Goal: Transaction & Acquisition: Subscribe to service/newsletter

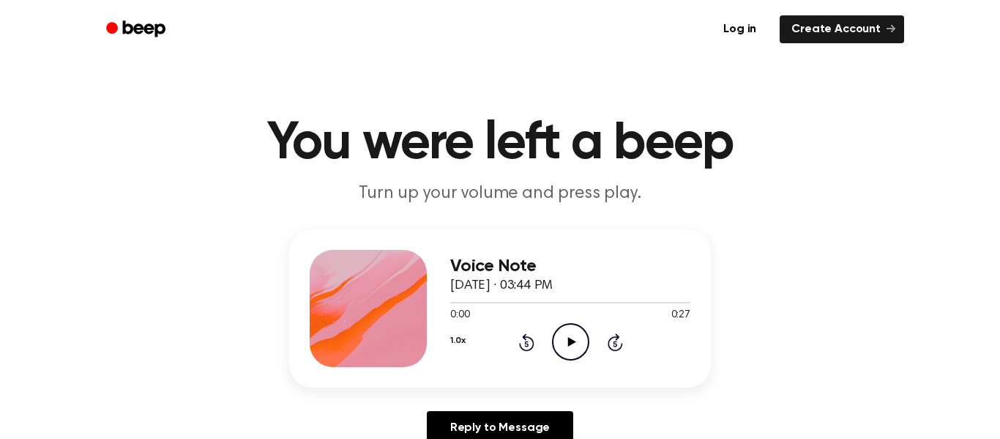
click at [571, 339] on icon at bounding box center [571, 342] width 8 height 10
click at [571, 339] on icon "Pause Audio" at bounding box center [570, 341] width 37 height 37
click at [571, 339] on icon at bounding box center [571, 342] width 8 height 10
click at [458, 338] on button "1.0x" at bounding box center [457, 340] width 15 height 25
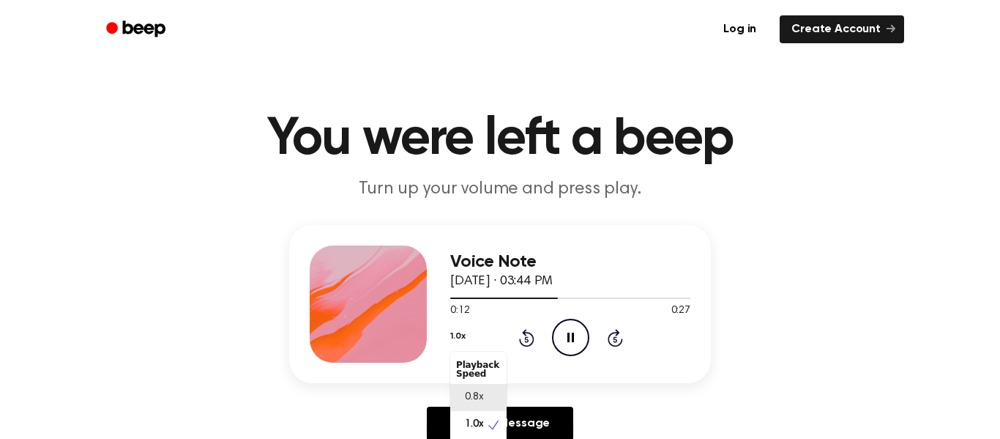
click at [486, 401] on div "0.8x" at bounding box center [478, 397] width 56 height 27
click at [523, 338] on icon "Rewind 5 seconds" at bounding box center [526, 337] width 16 height 19
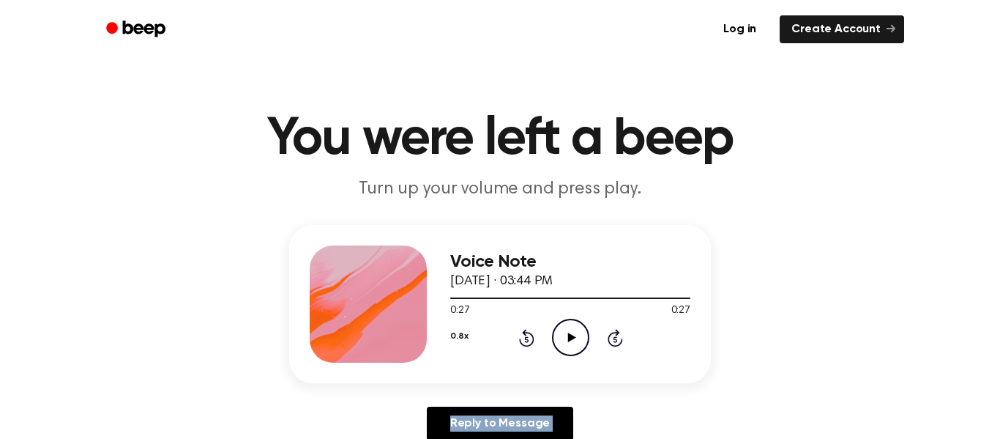
click at [581, 342] on icon "Play Audio" at bounding box center [570, 337] width 37 height 37
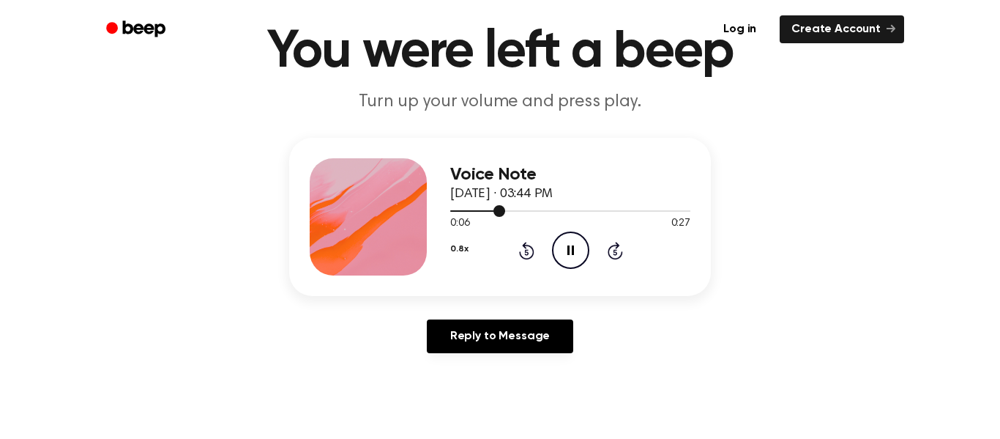
scroll to position [0, 0]
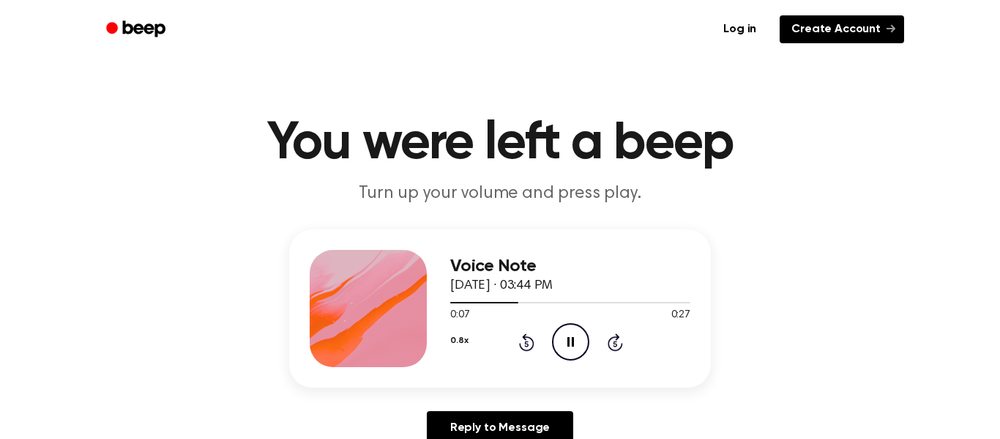
click at [835, 36] on link "Create Account" at bounding box center [842, 29] width 124 height 28
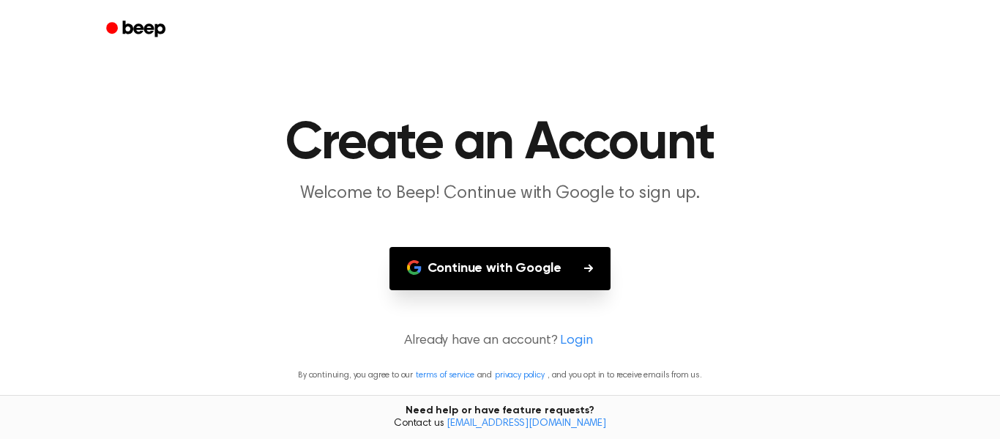
click at [540, 267] on button "Continue with Google" at bounding box center [501, 268] width 222 height 43
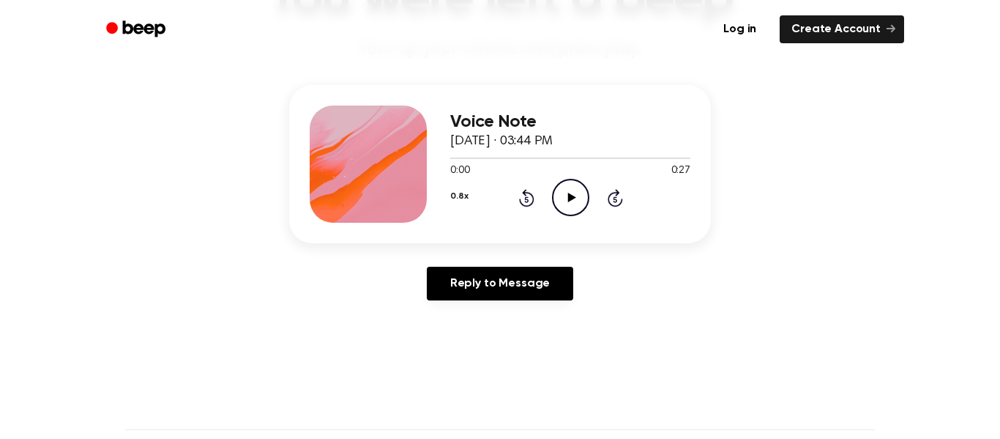
scroll to position [146, 0]
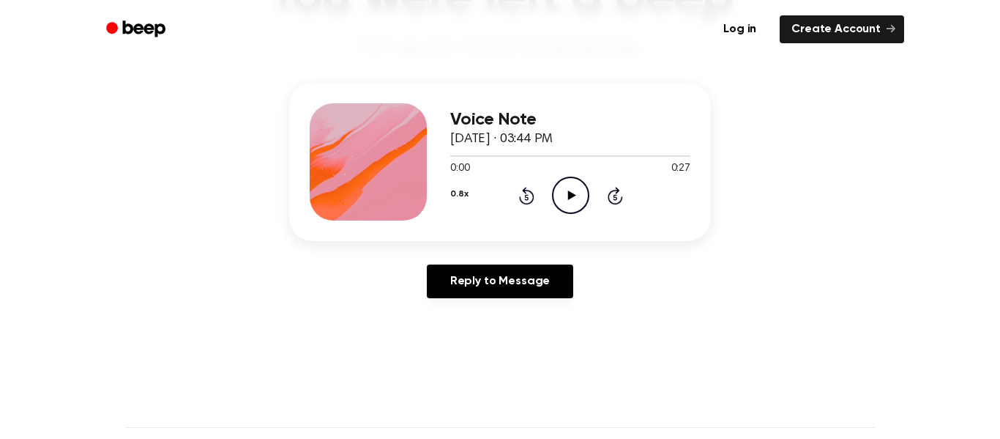
click at [573, 185] on icon "Play Audio" at bounding box center [570, 194] width 37 height 37
click at [529, 192] on icon at bounding box center [526, 196] width 15 height 18
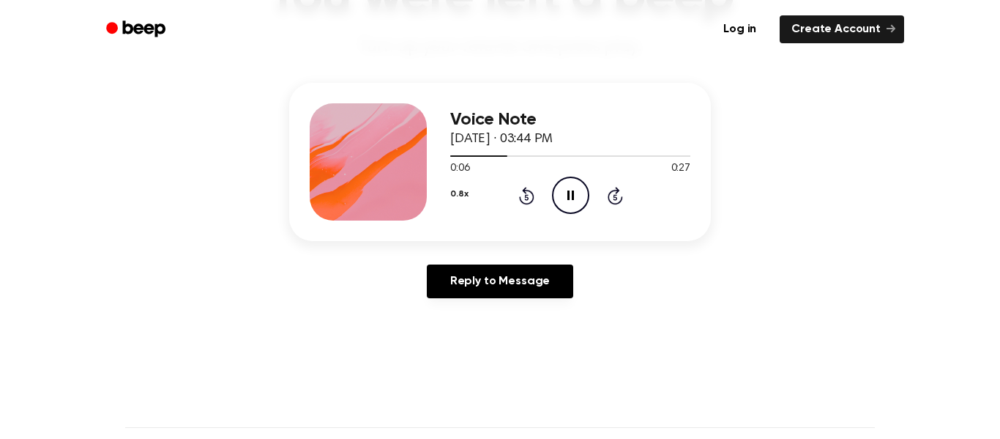
click at [562, 191] on icon "Pause Audio" at bounding box center [570, 194] width 37 height 37
click at [522, 189] on icon at bounding box center [526, 196] width 15 height 18
click at [566, 182] on icon "Play Audio" at bounding box center [570, 194] width 37 height 37
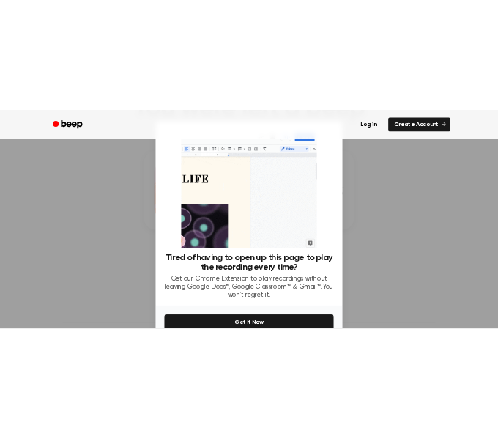
scroll to position [77, 0]
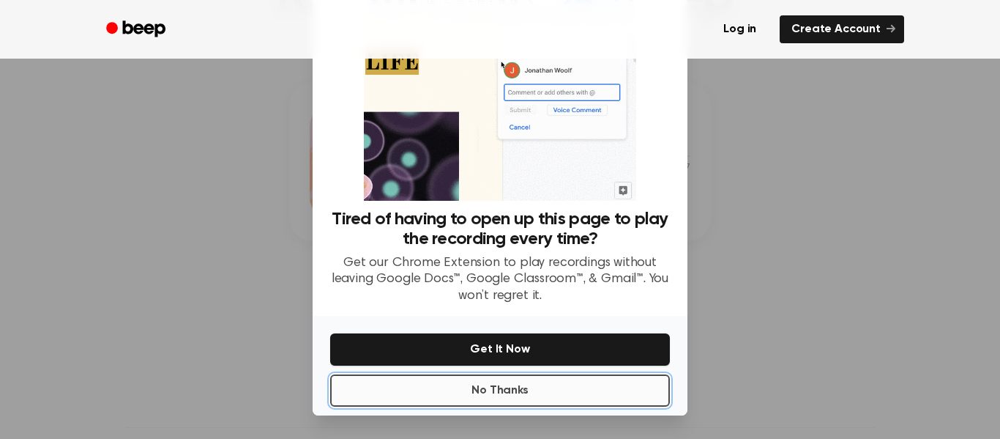
click at [566, 386] on button "No Thanks" at bounding box center [500, 390] width 340 height 32
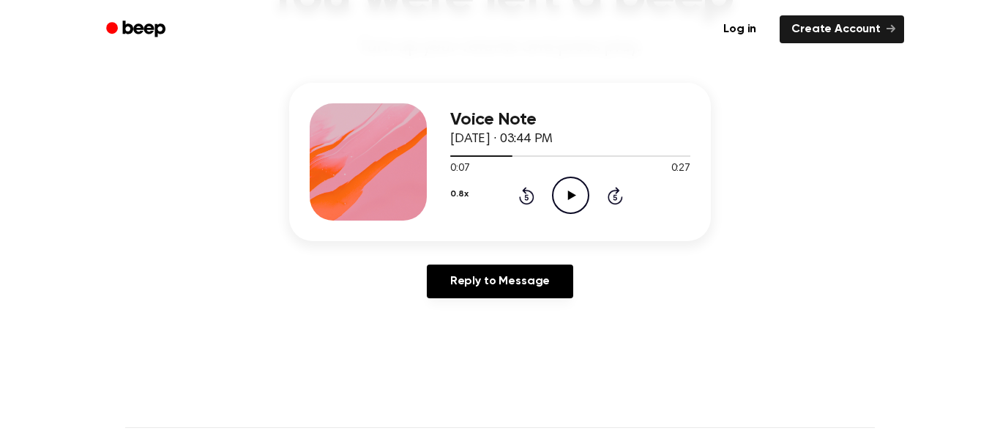
click at [533, 198] on icon at bounding box center [526, 196] width 15 height 18
click at [582, 195] on icon "Play Audio" at bounding box center [570, 194] width 37 height 37
click at [506, 311] on main "You were left a beep Turn up your volume and press play. Voice Note [DATE] · 03…" at bounding box center [500, 305] width 1000 height 903
click at [567, 201] on icon "Pause Audio" at bounding box center [570, 194] width 37 height 37
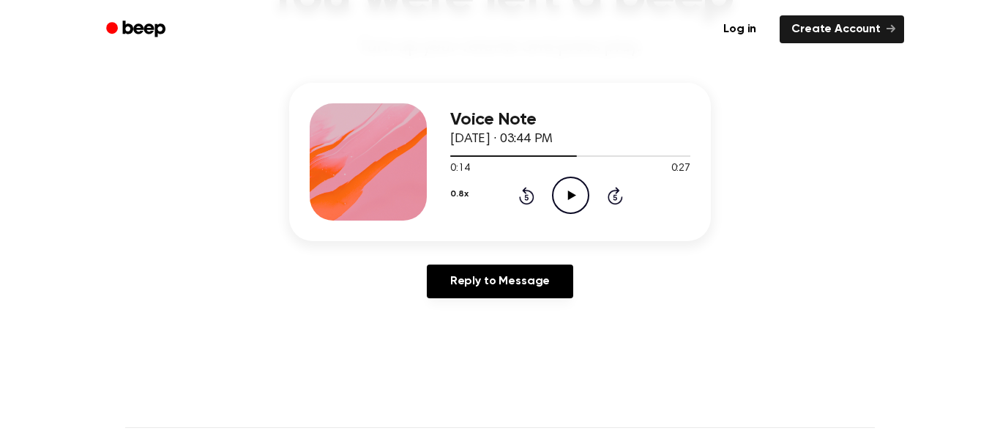
click at [567, 201] on icon "Play Audio" at bounding box center [570, 194] width 37 height 37
click at [526, 204] on icon at bounding box center [526, 196] width 15 height 18
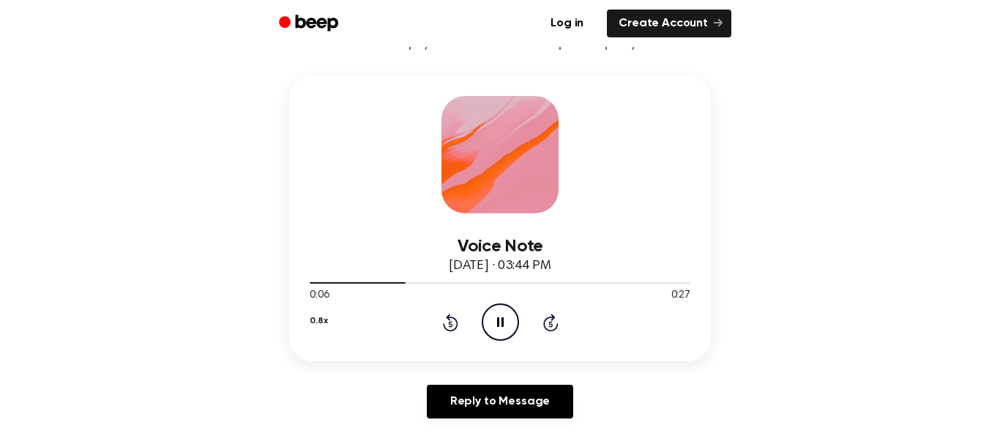
scroll to position [216, 0]
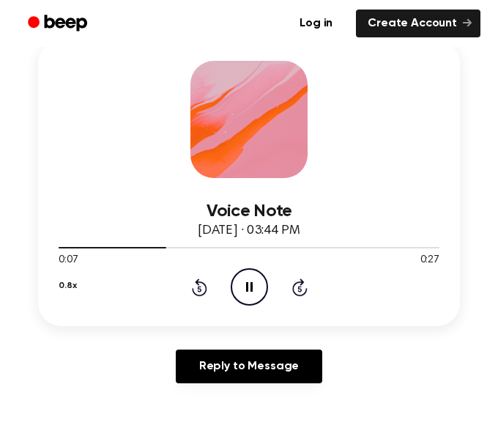
click at [202, 283] on icon at bounding box center [199, 287] width 15 height 18
click at [260, 288] on icon "Pause Audio" at bounding box center [249, 286] width 37 height 37
click at [113, 98] on div "Voice Note [DATE] · 03:44 PM 0:02 0:27 Your browser does not support the [objec…" at bounding box center [249, 183] width 422 height 286
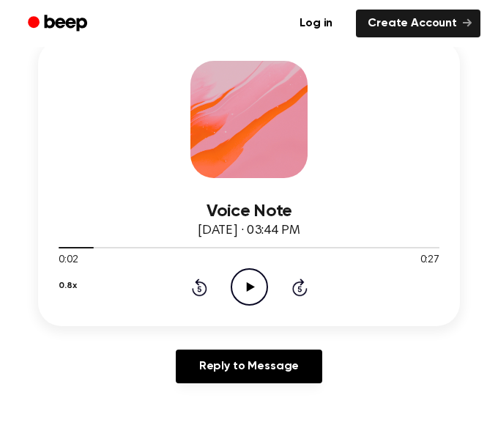
click at [125, 266] on div "0:02 0:27" at bounding box center [249, 260] width 381 height 15
click at [193, 279] on icon "Rewind 5 seconds" at bounding box center [199, 287] width 16 height 19
click at [258, 272] on circle at bounding box center [249, 287] width 36 height 36
